Goal: Task Accomplishment & Management: Manage account settings

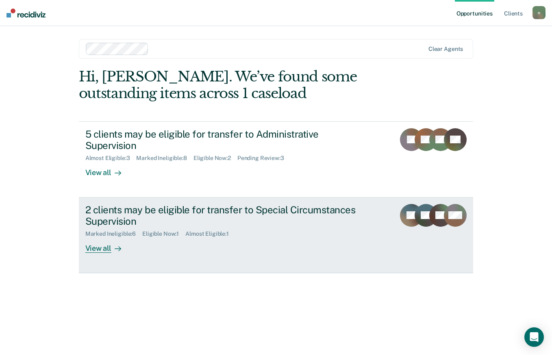
click at [267, 226] on div "2 clients may be eligible for transfer to Special Circumstances Supervision" at bounding box center [228, 216] width 286 height 24
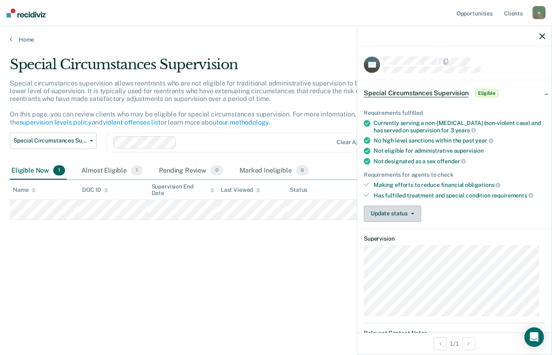
click at [414, 213] on button "Update status" at bounding box center [392, 213] width 57 height 16
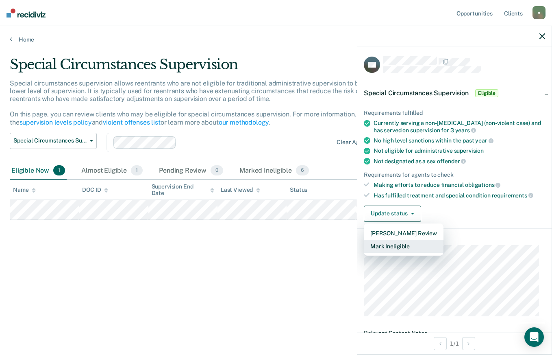
click at [409, 243] on button "Mark Ineligible" at bounding box center [404, 246] width 80 height 13
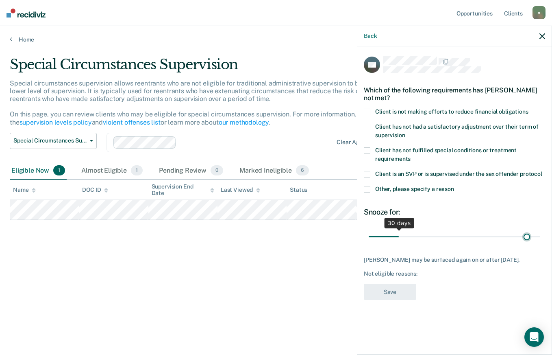
click at [527, 235] on input "range" at bounding box center [455, 236] width 172 height 14
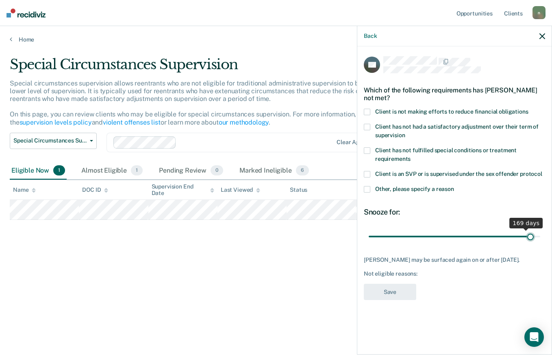
click at [531, 236] on input "range" at bounding box center [455, 236] width 172 height 14
drag, startPoint x: 530, startPoint y: 235, endPoint x: 544, endPoint y: 242, distance: 15.9
type input "180"
click at [540, 237] on input "range" at bounding box center [455, 236] width 172 height 14
click at [366, 188] on span at bounding box center [367, 189] width 7 height 7
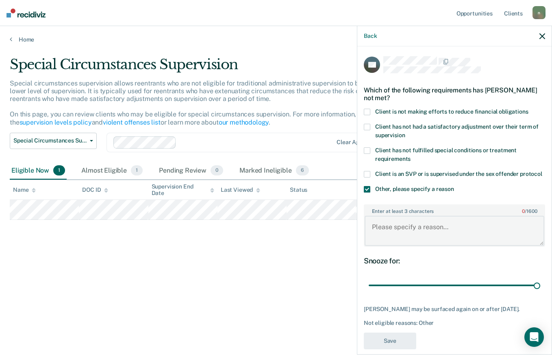
click at [392, 235] on textarea "Enter at least 3 characters 0 / 1600" at bounding box center [455, 231] width 180 height 30
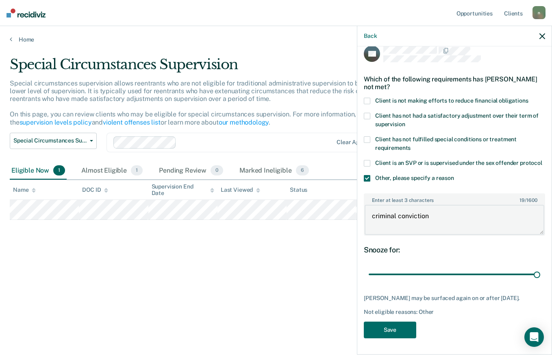
scroll to position [26, 0]
type textarea "criminal conviction"
click at [403, 327] on button "Save" at bounding box center [390, 329] width 52 height 17
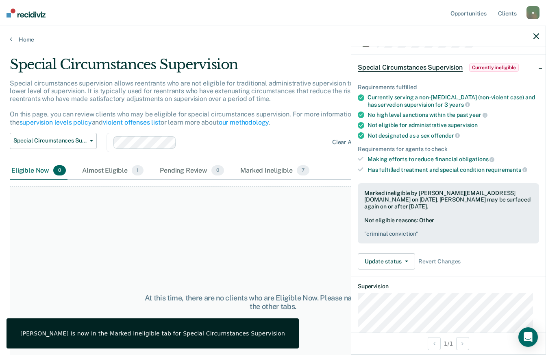
click at [537, 36] on icon "button" at bounding box center [537, 36] width 6 height 6
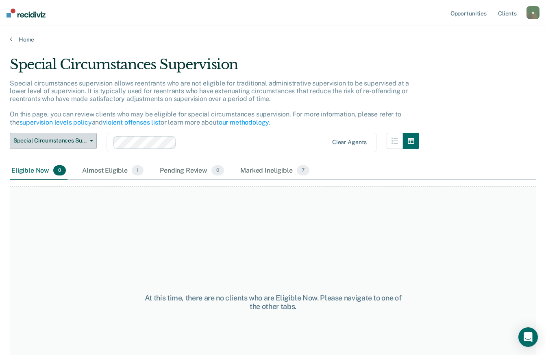
click at [69, 137] on span "Special Circumstances Supervision" at bounding box center [49, 140] width 73 height 7
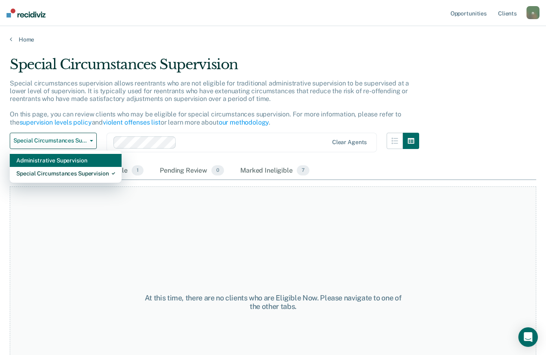
click at [65, 159] on div "Administrative Supervision" at bounding box center [65, 160] width 99 height 13
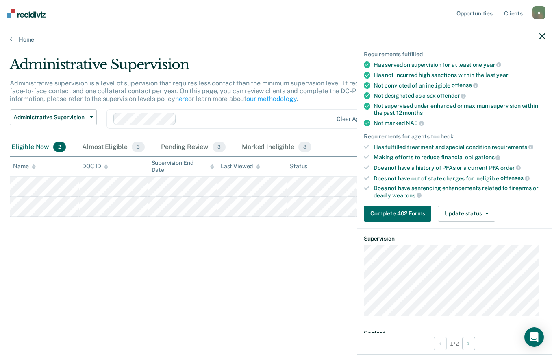
scroll to position [55, 0]
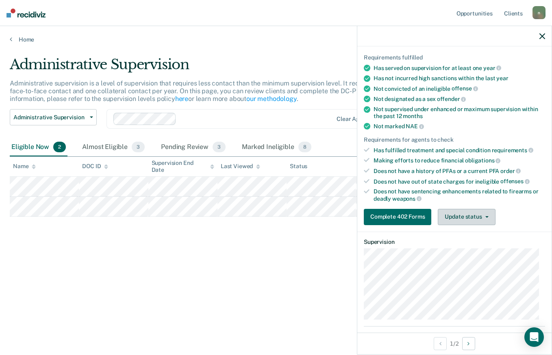
click at [454, 210] on button "Update status" at bounding box center [466, 217] width 57 height 16
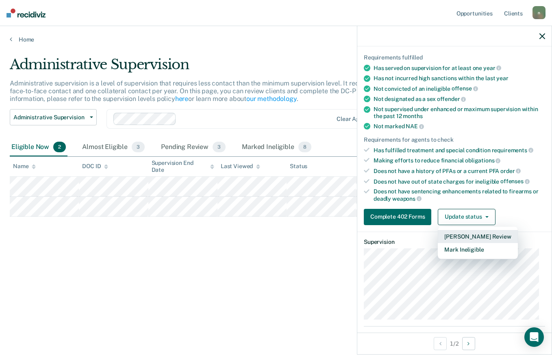
click at [460, 235] on button "[PERSON_NAME] Review" at bounding box center [478, 236] width 80 height 13
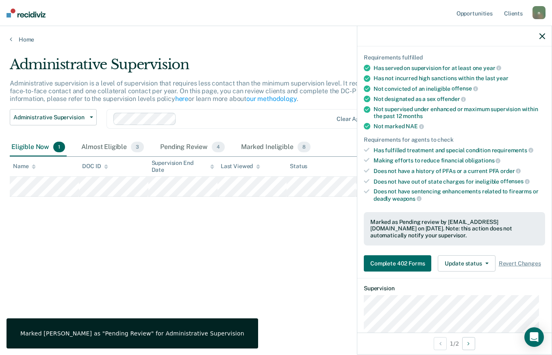
click at [323, 230] on div "Administrative Supervision Administrative supervision is a level of supervision…" at bounding box center [276, 175] width 533 height 238
click at [540, 35] on icon "button" at bounding box center [543, 36] width 6 height 6
